Goal: Task Accomplishment & Management: Manage account settings

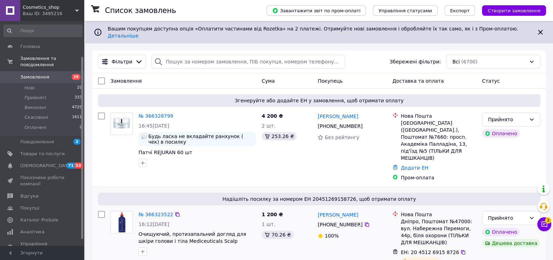
scroll to position [43, 0]
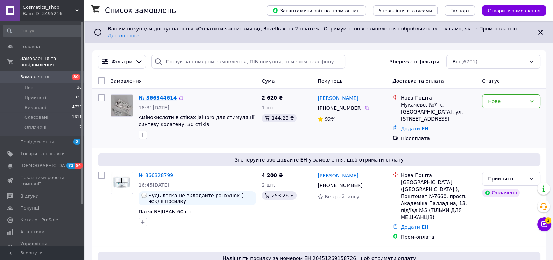
click at [157, 95] on link "№ 366344614" at bounding box center [158, 98] width 38 height 6
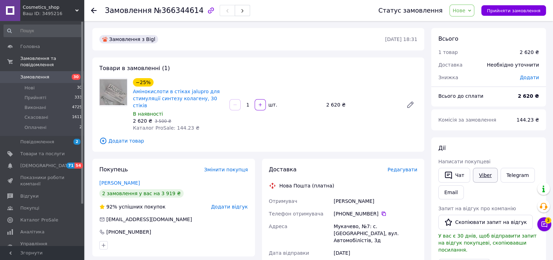
click at [484, 174] on link "Viber" at bounding box center [485, 175] width 24 height 15
click at [122, 180] on link "[PERSON_NAME]" at bounding box center [119, 183] width 41 height 6
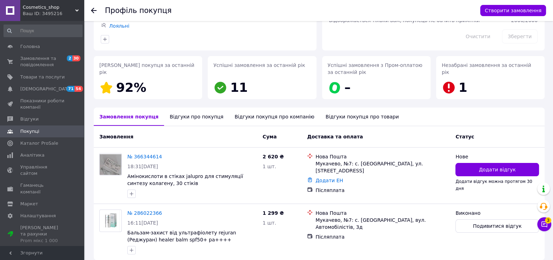
scroll to position [110, 0]
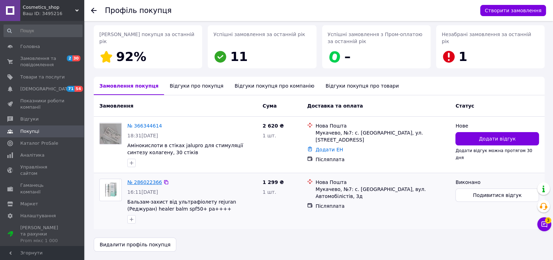
click at [147, 182] on link "№ 286022366" at bounding box center [144, 182] width 35 height 6
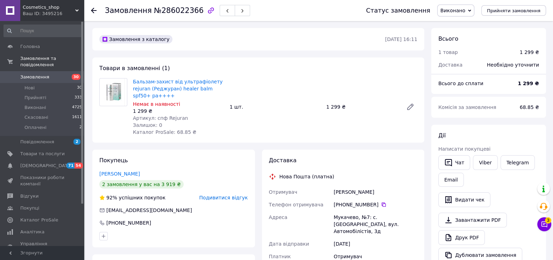
click at [93, 9] on icon at bounding box center [94, 11] width 6 height 6
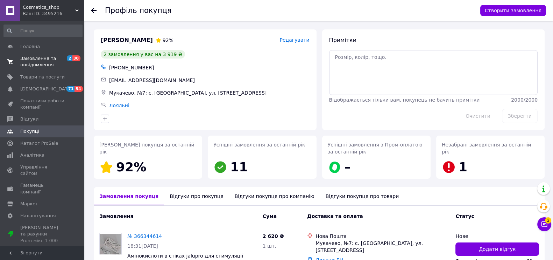
click at [41, 56] on span "Замовлення та повідомлення" at bounding box center [42, 61] width 44 height 13
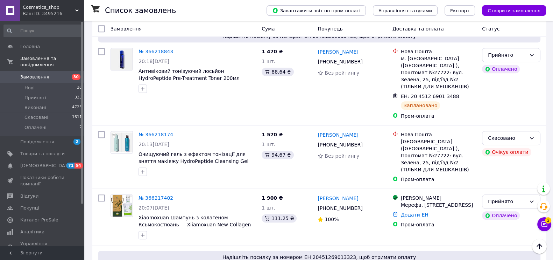
scroll to position [918, 0]
